Goal: Task Accomplishment & Management: Manage account settings

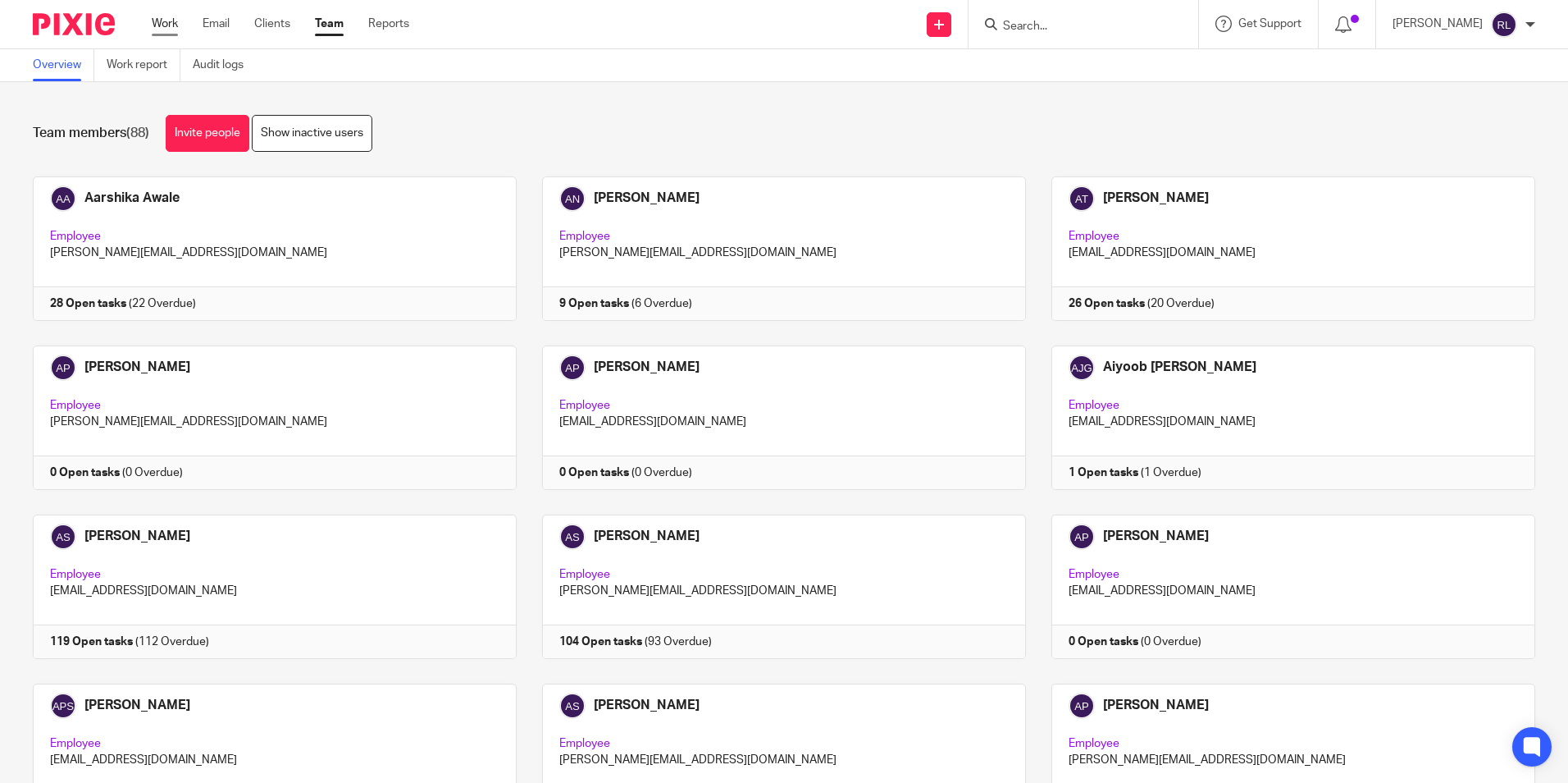
click at [171, 23] on link "Work" at bounding box center [164, 23] width 26 height 16
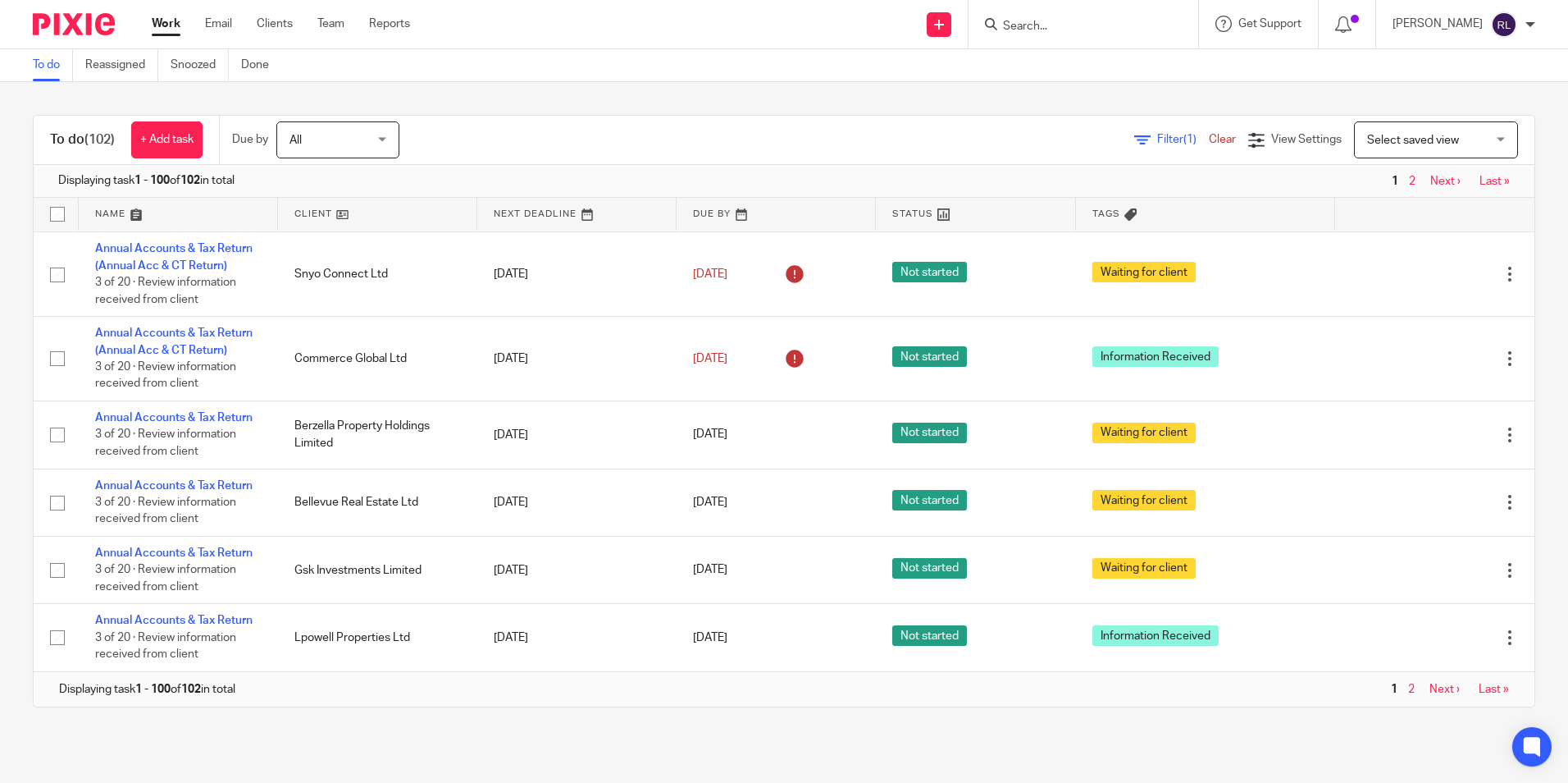
scroll to position [6236, 0]
click at [782, 26] on icon at bounding box center [794, 13] width 26 height 26
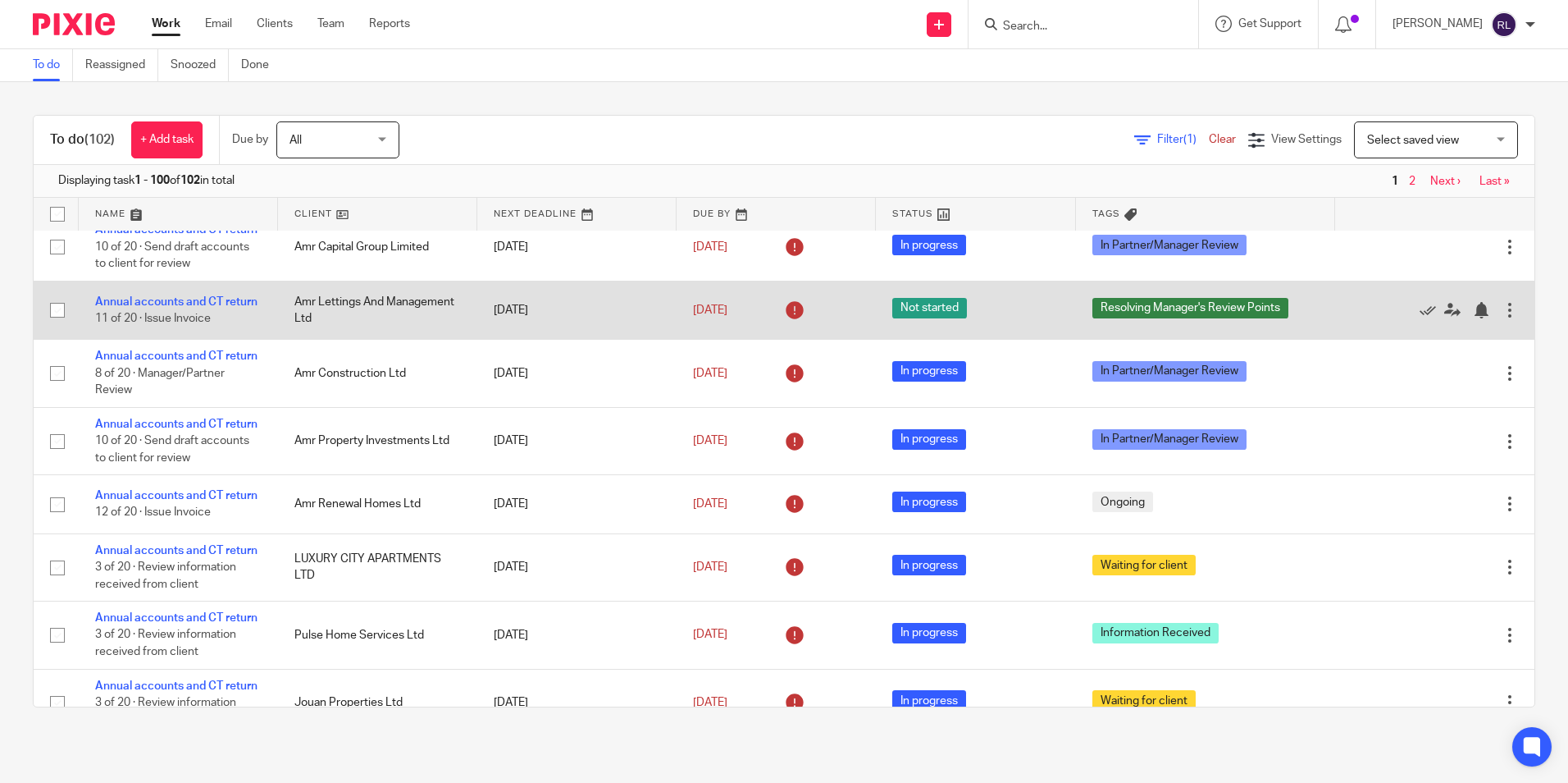
scroll to position [381, 0]
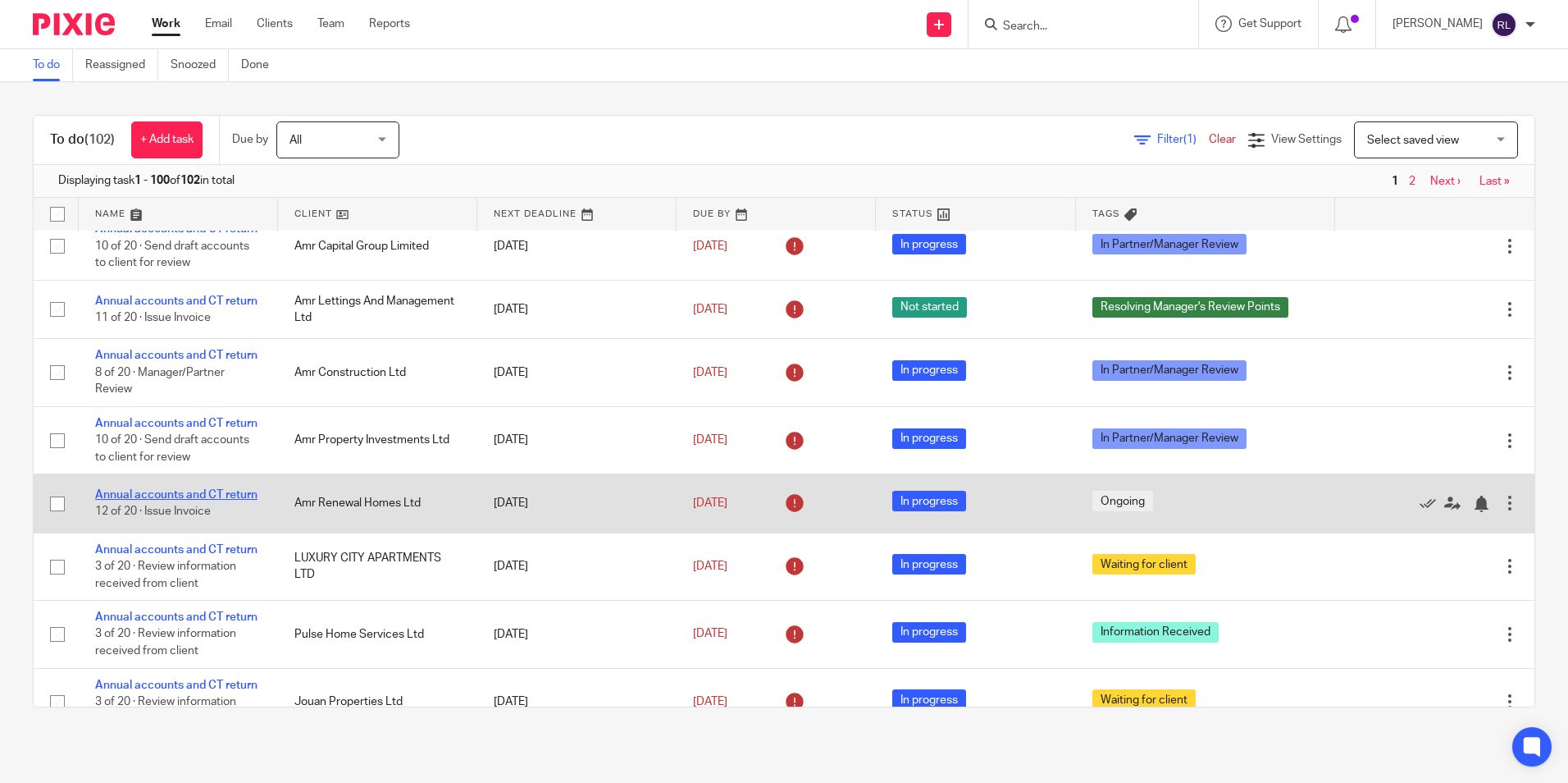
click at [167, 500] on link "Annual accounts and CT return" at bounding box center [176, 495] width 162 height 12
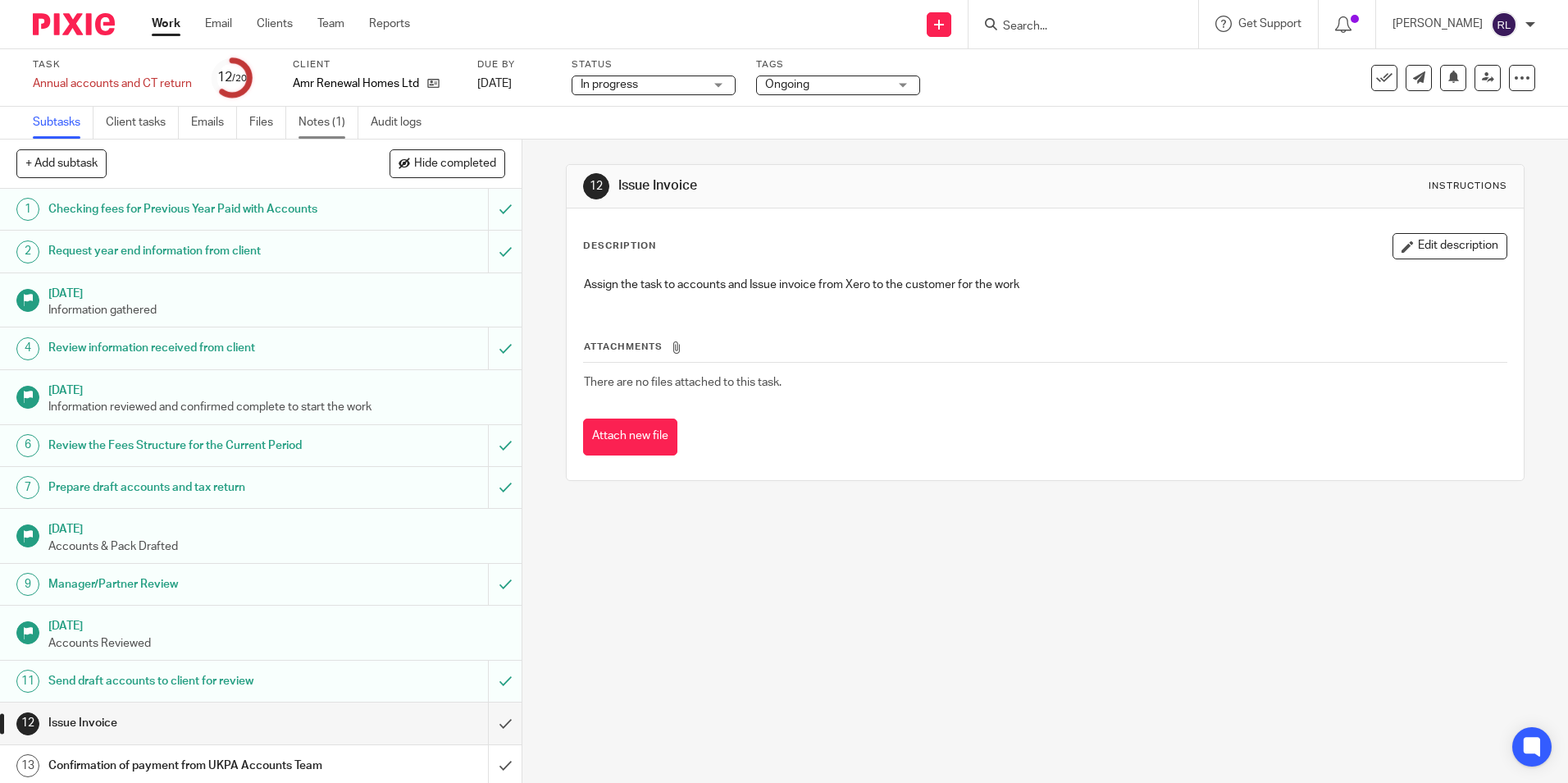
click at [337, 110] on link "Notes (1)" at bounding box center [329, 122] width 60 height 32
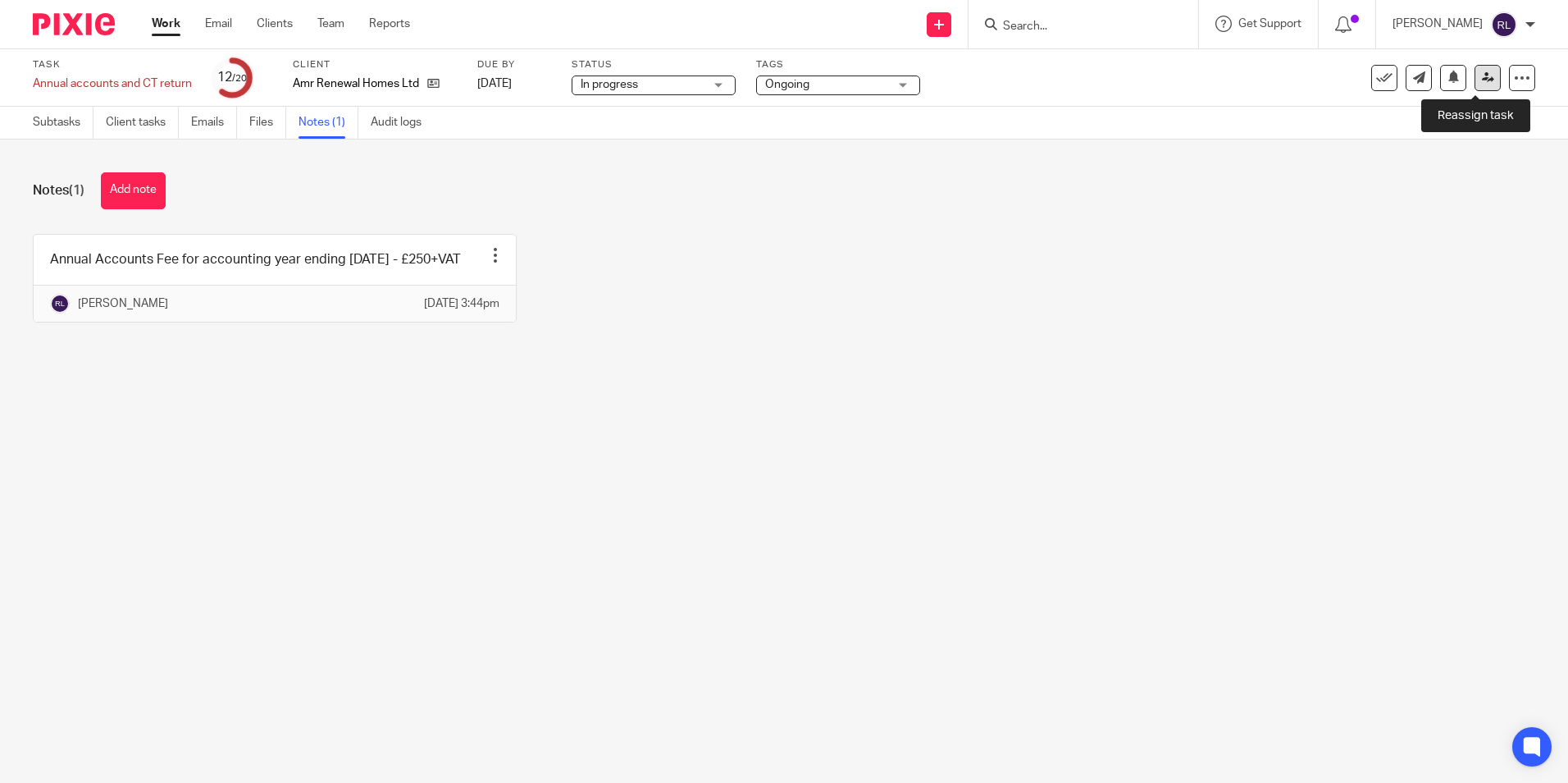
click at [1482, 80] on icon at bounding box center [1488, 77] width 13 height 13
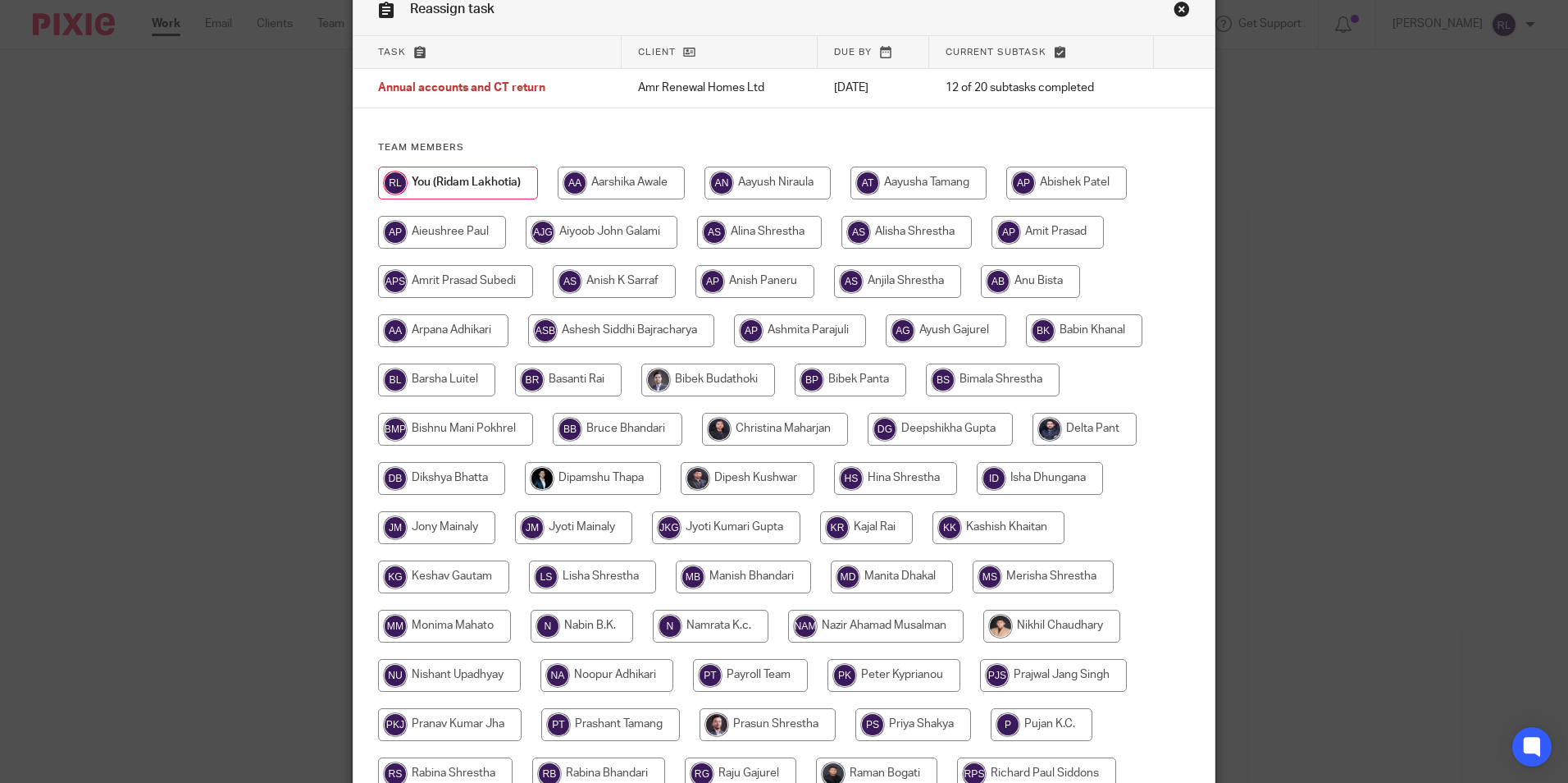
scroll to position [487, 0]
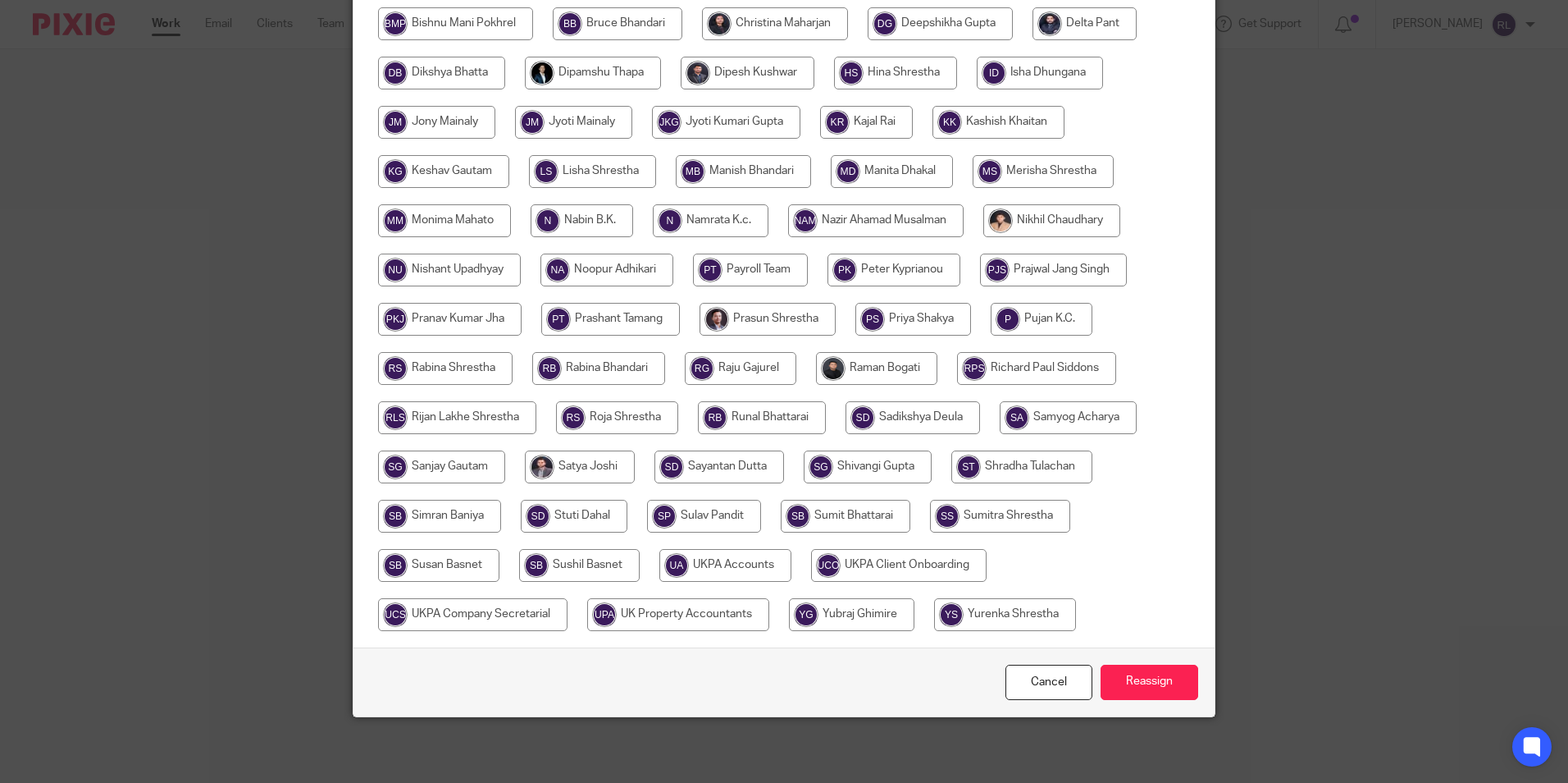
click at [746, 569] on input "radio" at bounding box center [725, 565] width 132 height 33
radio input "true"
click at [1153, 685] on input "Reassign" at bounding box center [1149, 682] width 97 height 36
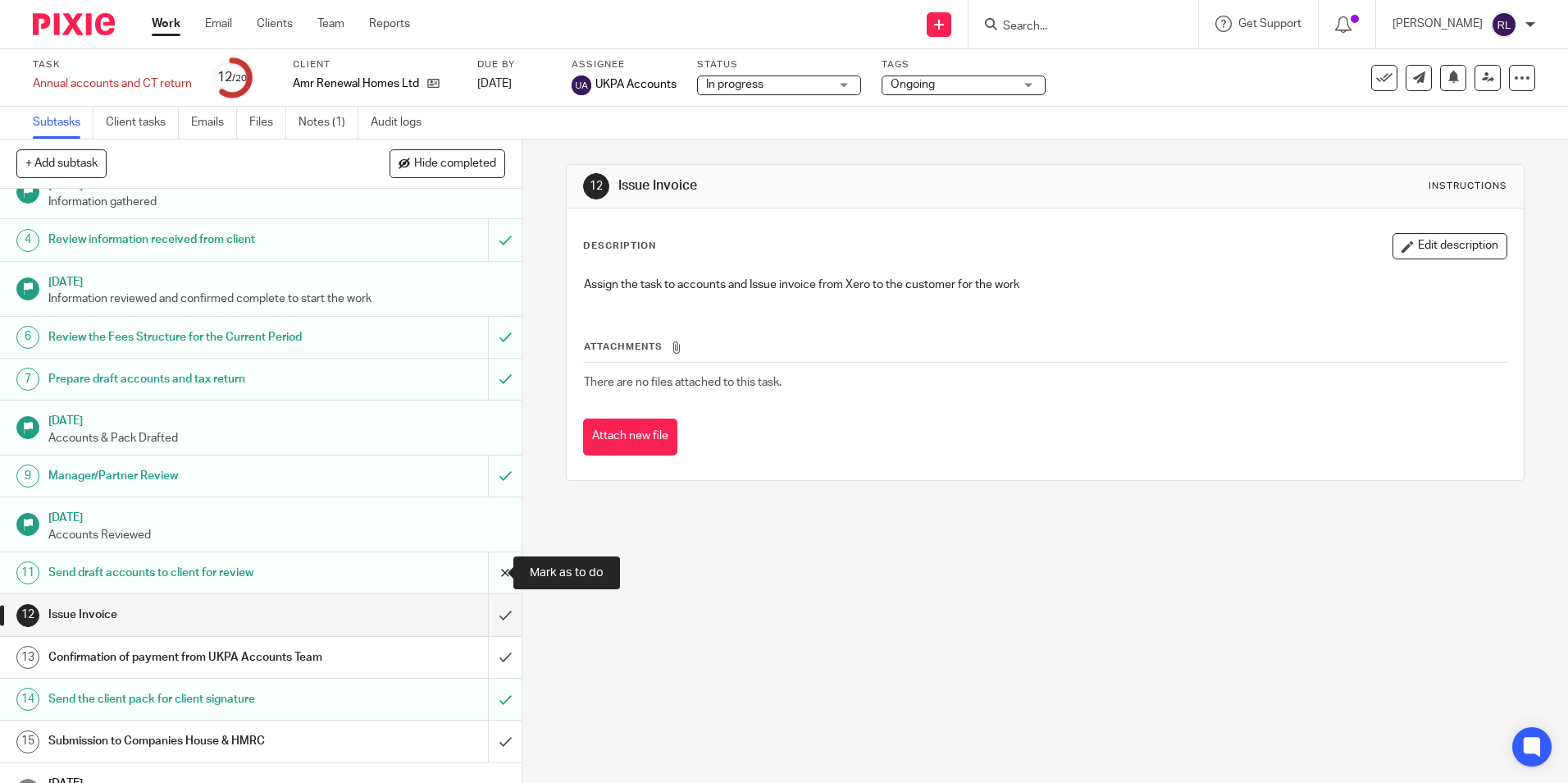
scroll to position [328, 0]
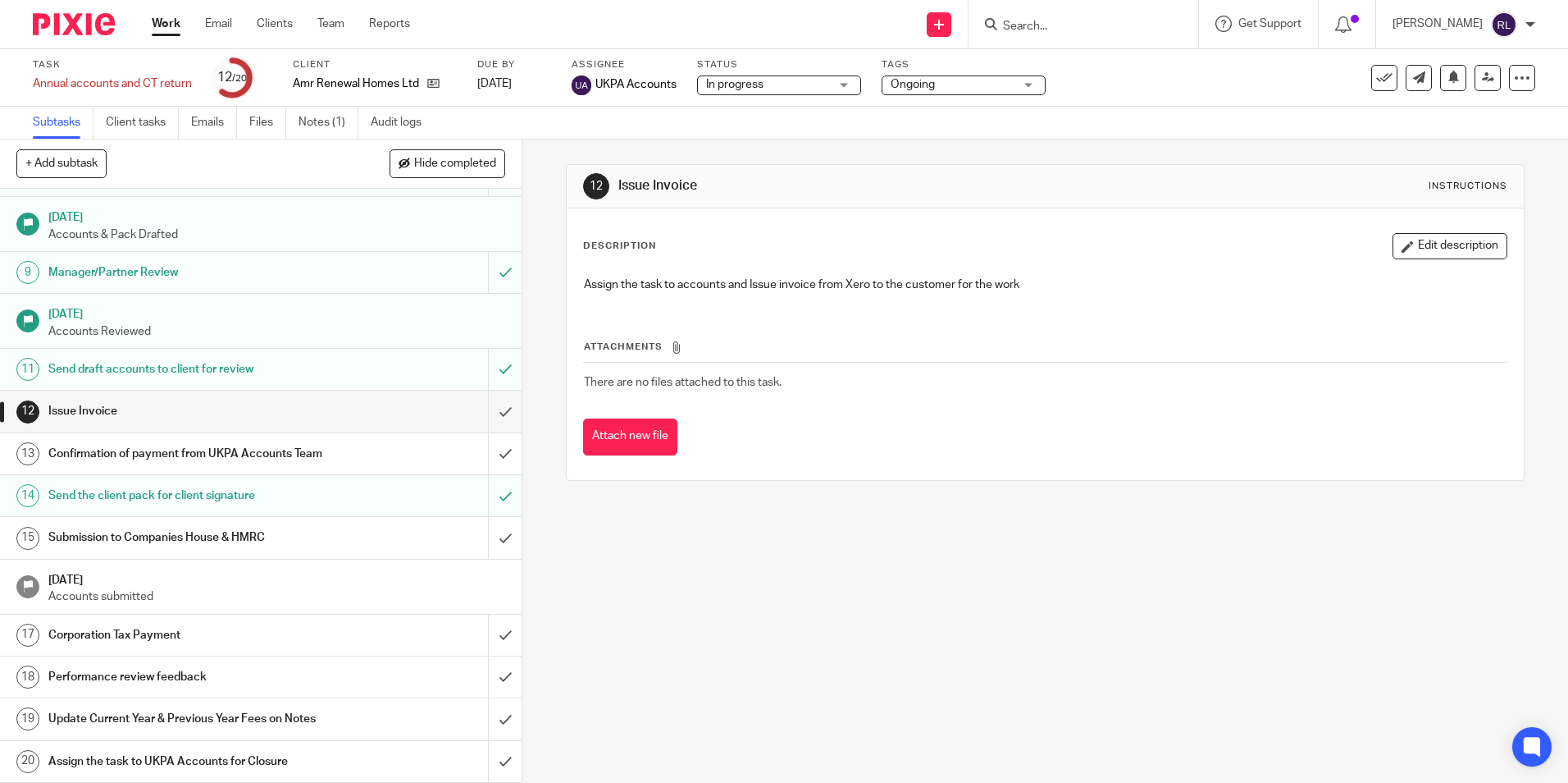
click at [173, 20] on link "Work" at bounding box center [166, 23] width 29 height 16
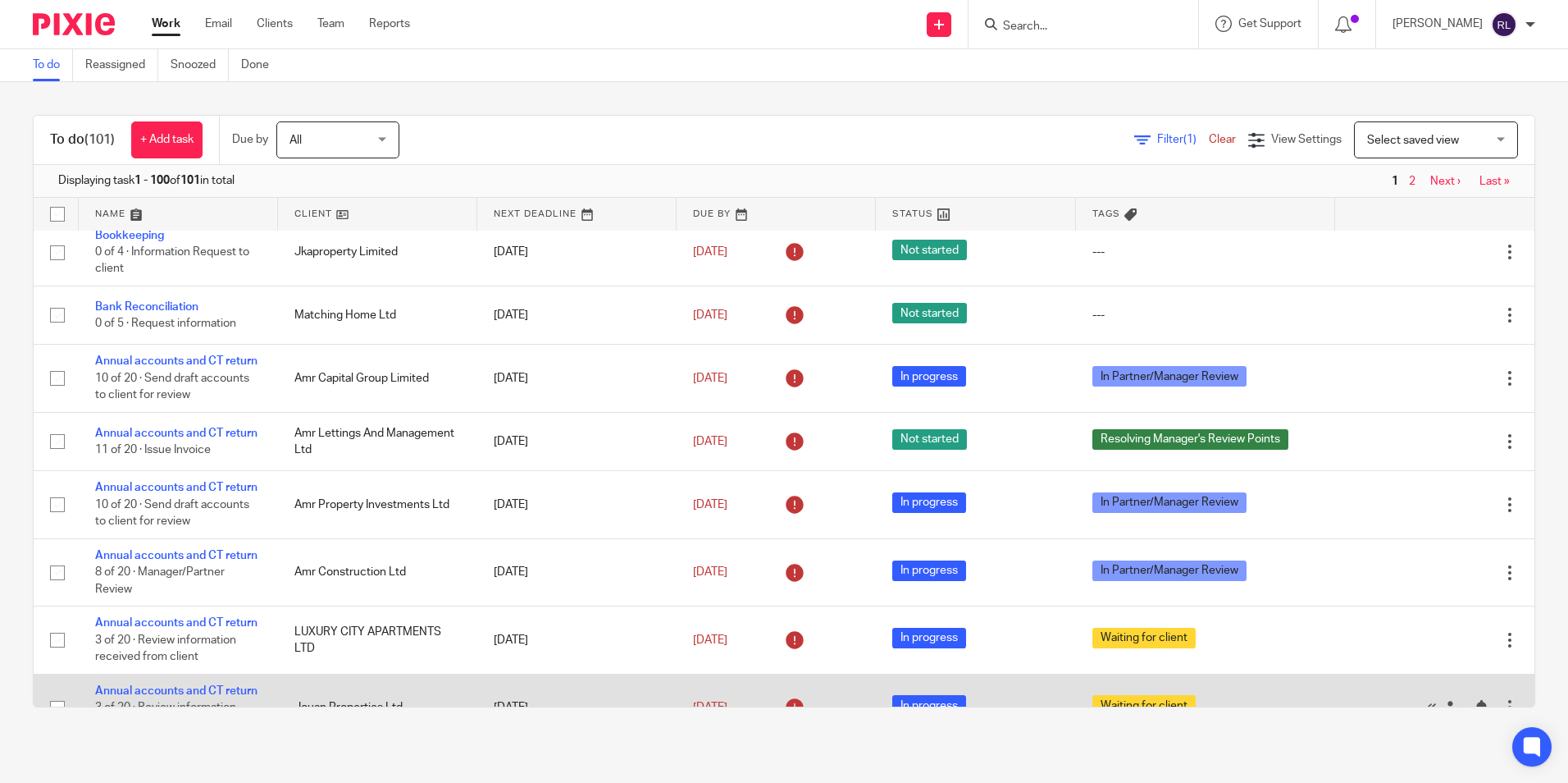
scroll to position [246, 0]
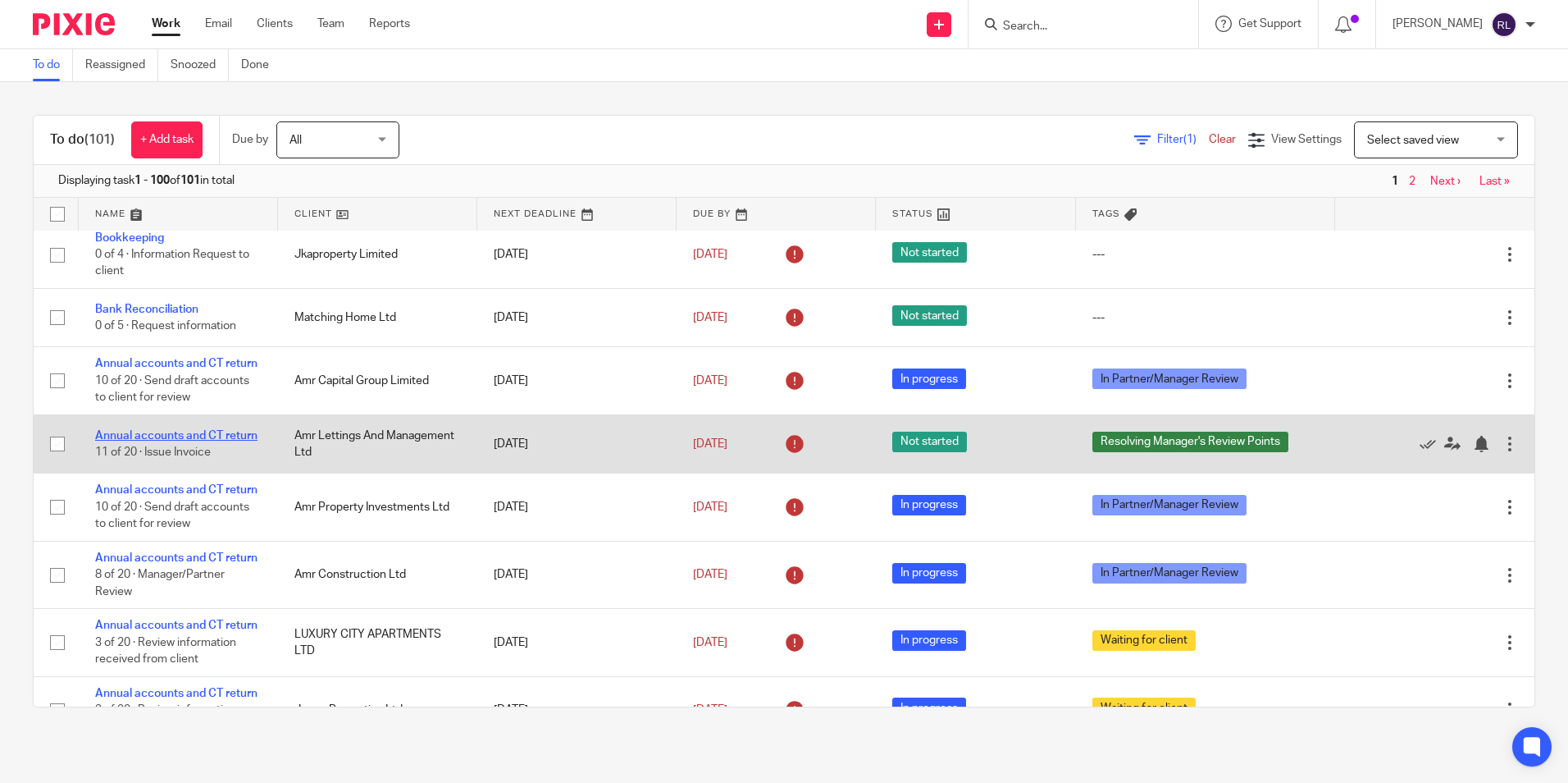
click at [185, 442] on link "Annual accounts and CT return" at bounding box center [176, 436] width 162 height 12
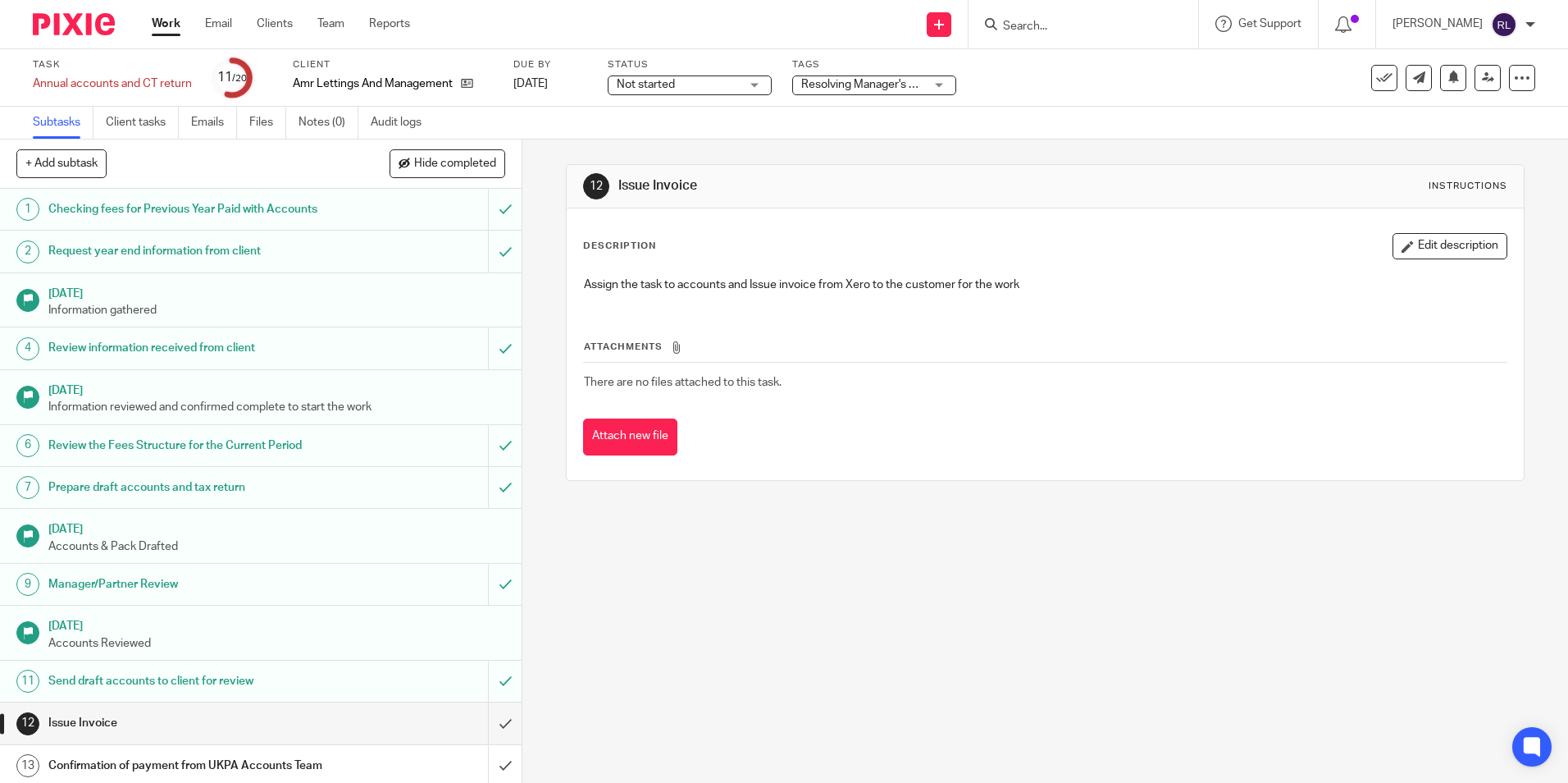
click at [844, 87] on span "Resolving Manager's Review Points" at bounding box center [890, 85] width 179 height 12
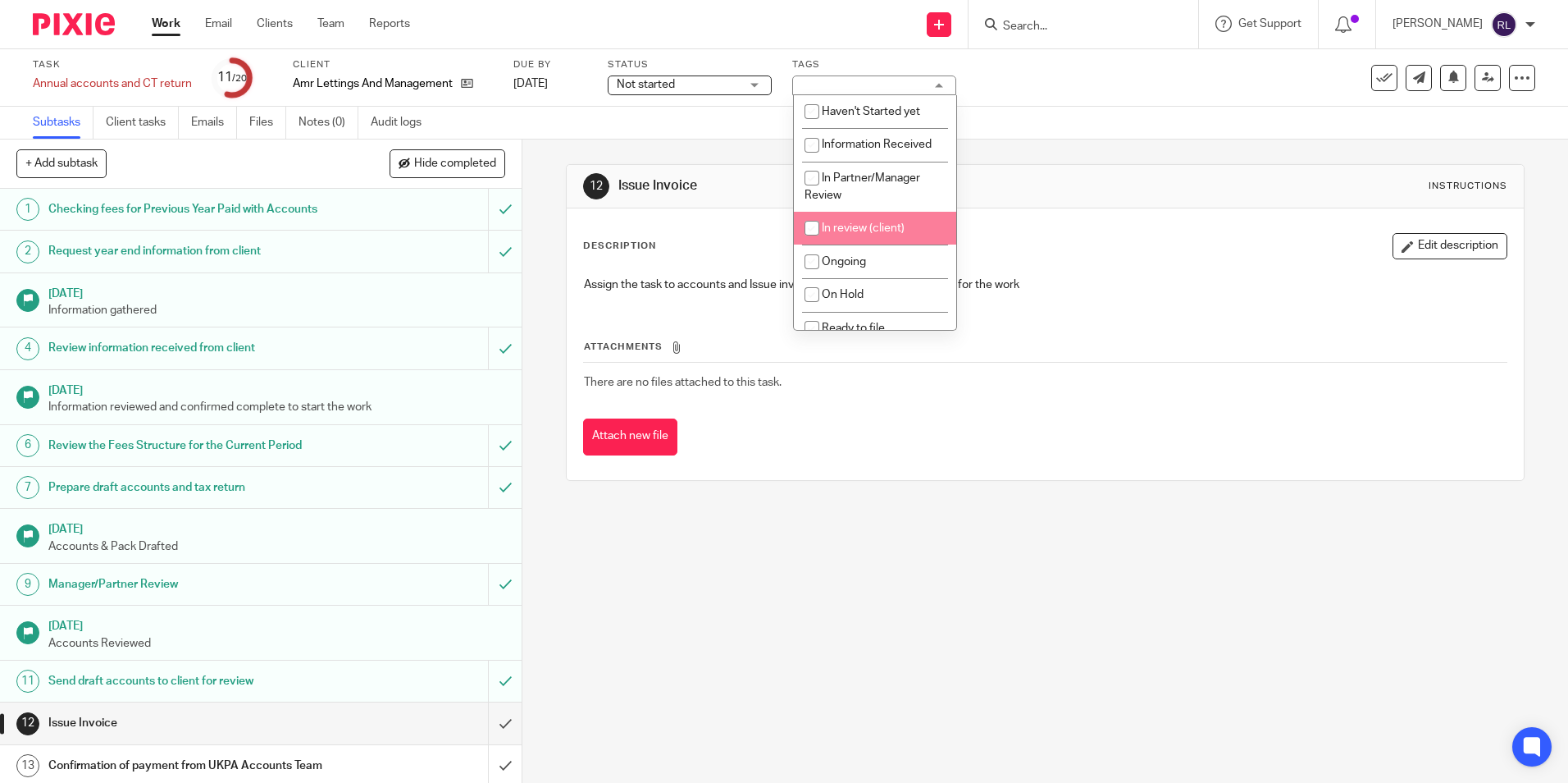
click at [873, 232] on span "In review (client)" at bounding box center [864, 229] width 83 height 12
checkbox input "true"
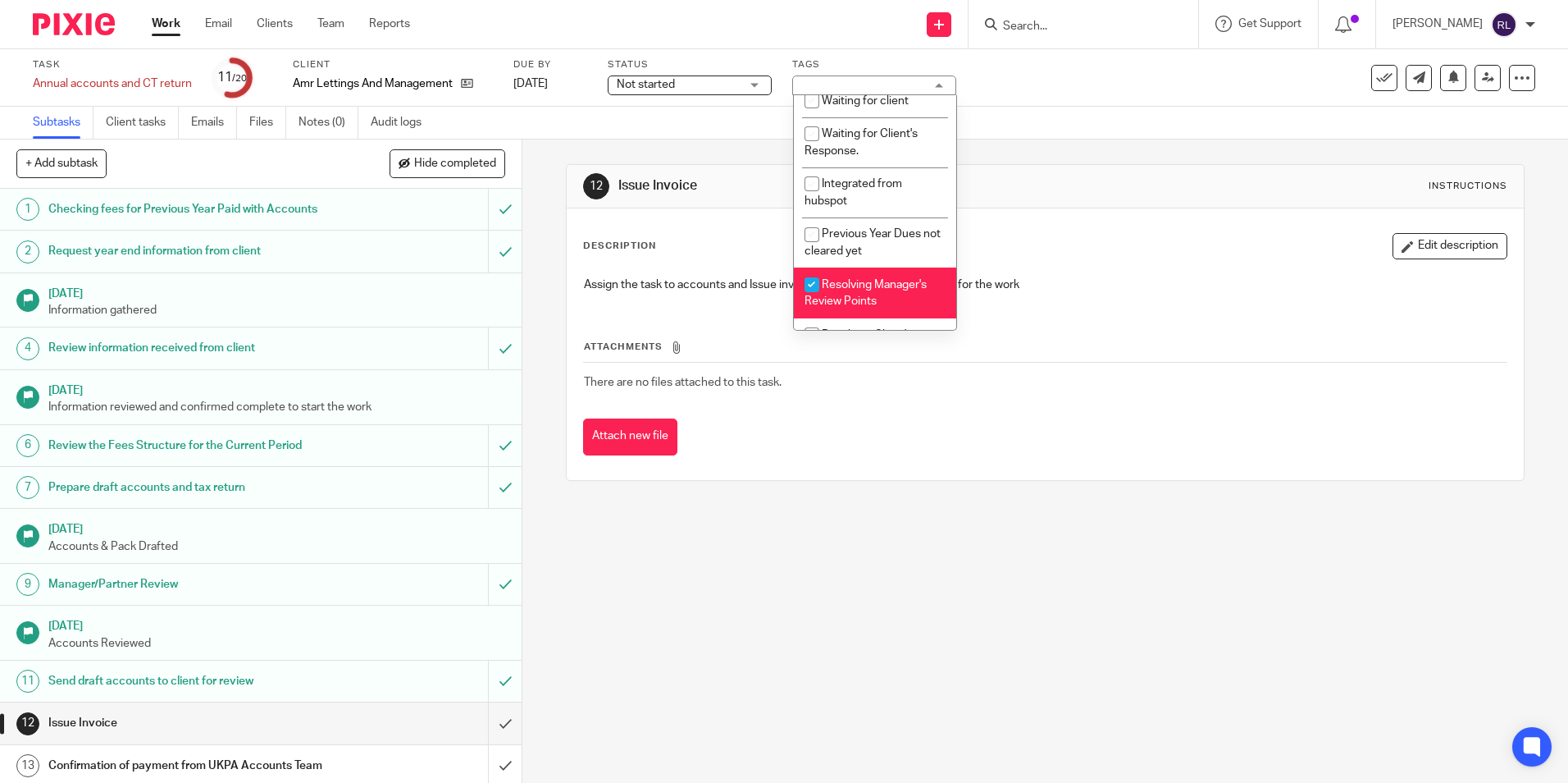
scroll to position [328, 0]
click at [890, 288] on span "Resolving Manager's Review Points" at bounding box center [865, 292] width 122 height 29
checkbox input "false"
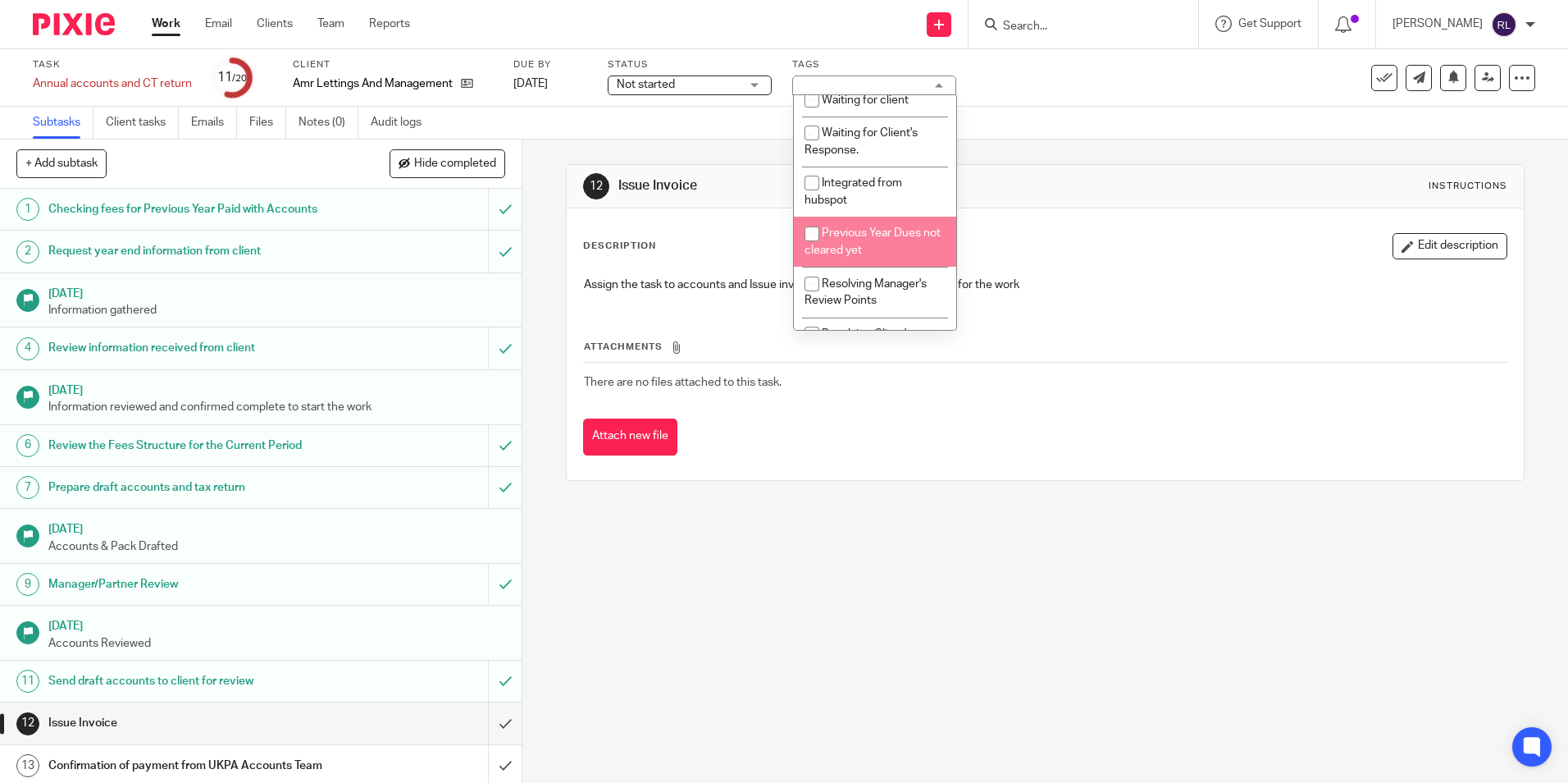
click at [676, 150] on div "12 Issue Invoice Instructions Description Edit description Assign the task to a…" at bounding box center [1045, 323] width 958 height 366
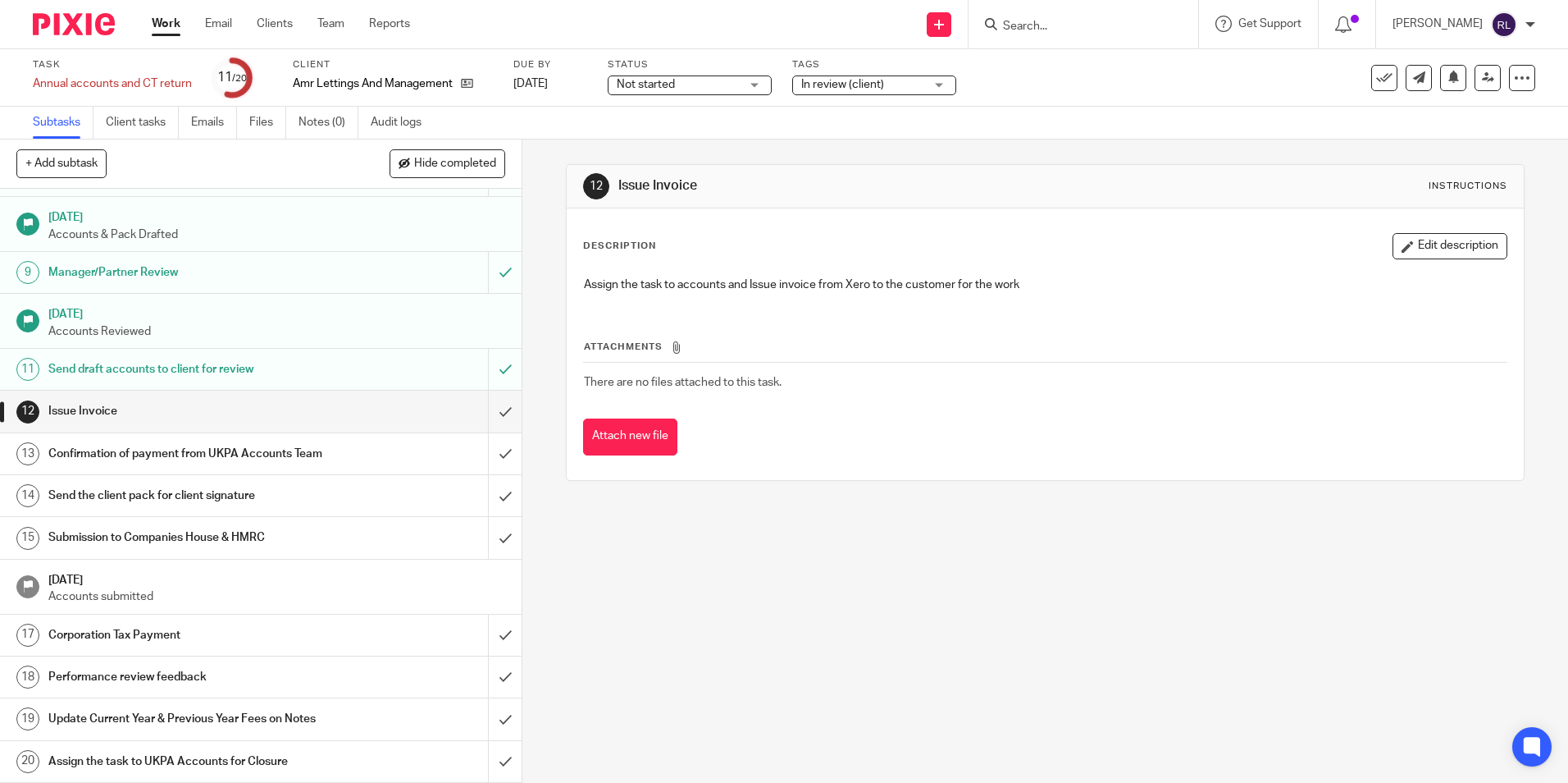
click at [1049, 25] on input "Search" at bounding box center [1075, 26] width 147 height 14
